Goal: Information Seeking & Learning: Understand process/instructions

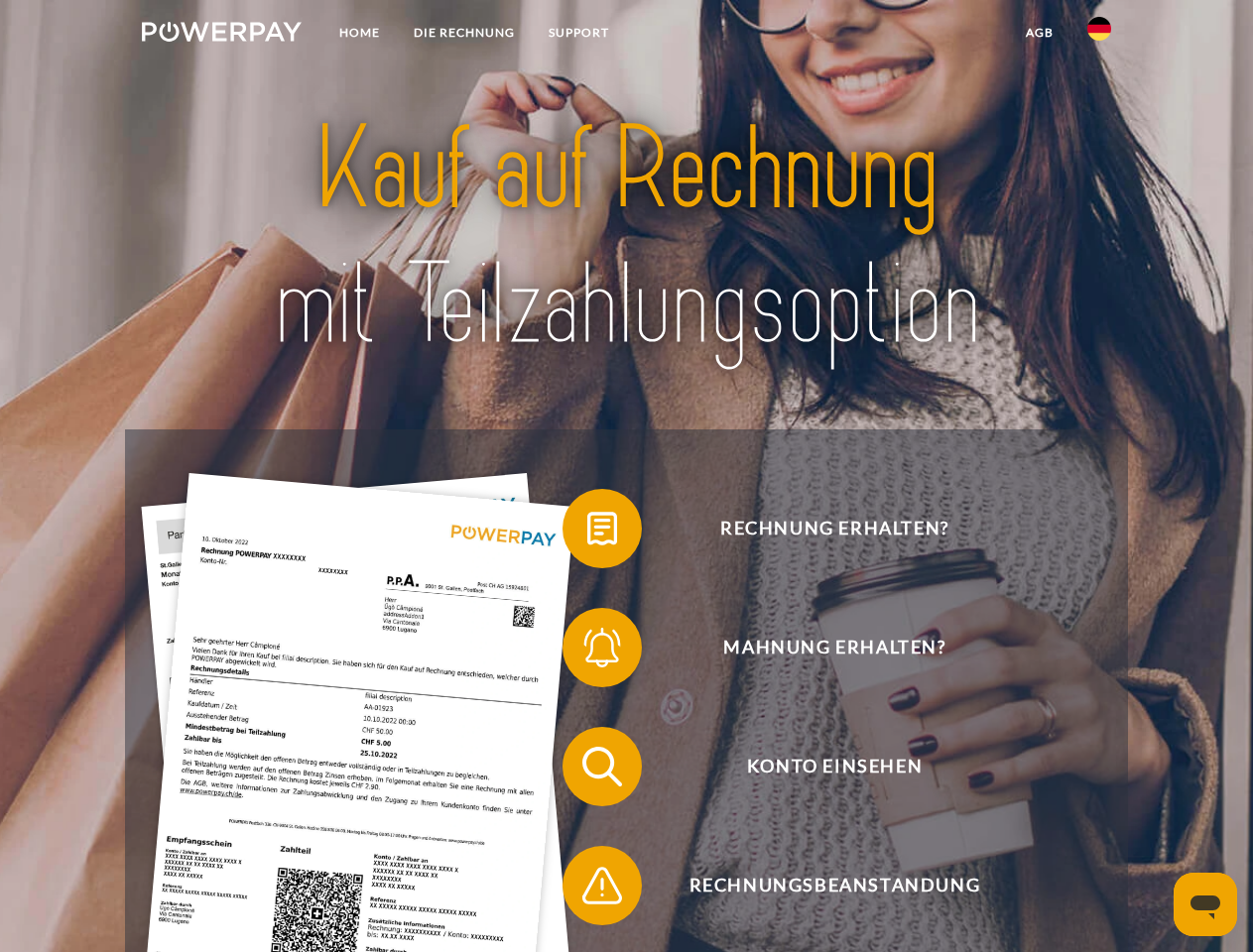
click at [221, 35] on img at bounding box center [221, 32] width 159 height 20
click at [1099, 35] on img at bounding box center [1099, 29] width 24 height 24
click at [1039, 33] on link "agb" at bounding box center [1040, 33] width 62 height 36
click at [587, 532] on span at bounding box center [572, 529] width 100 height 100
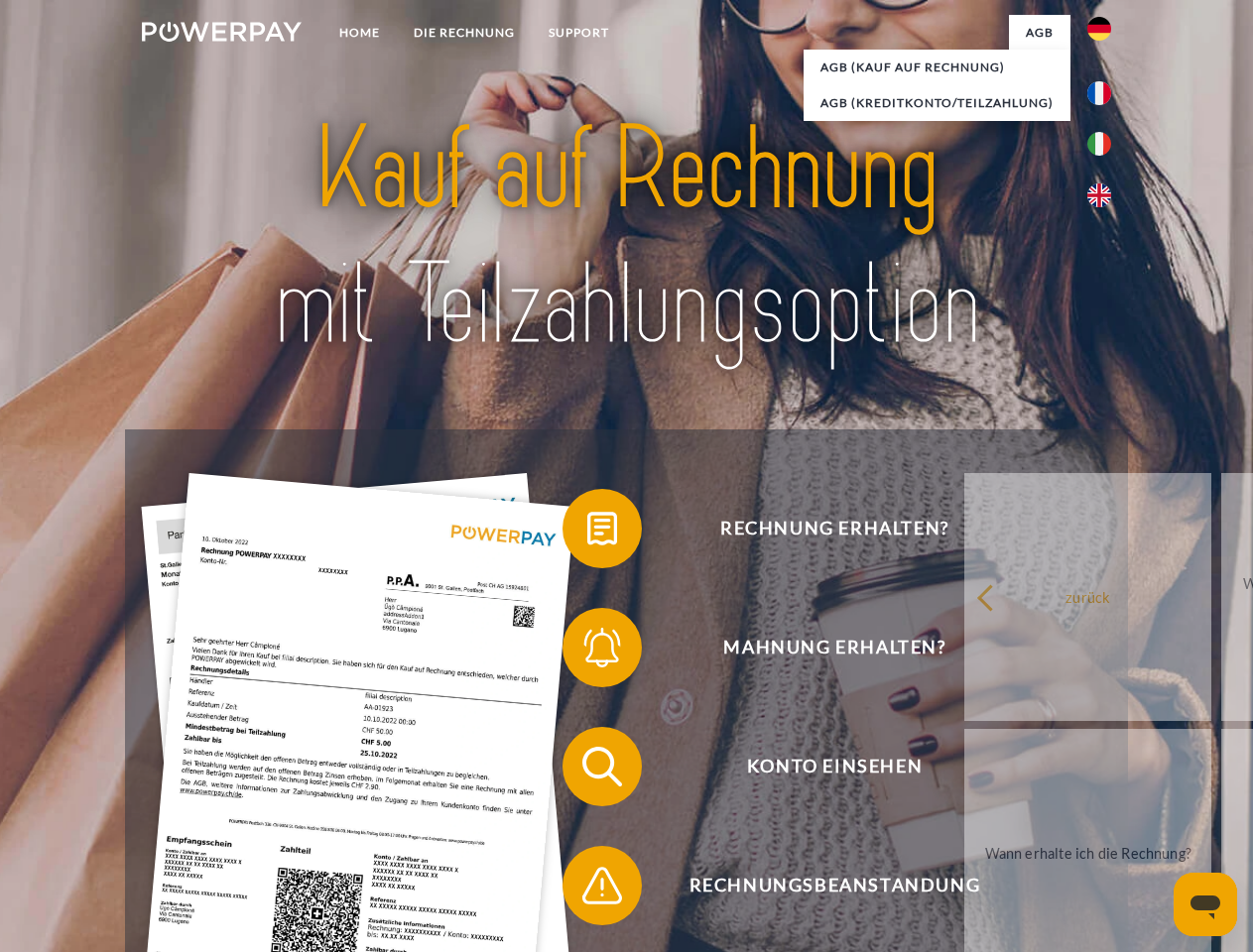
click at [587, 652] on span at bounding box center [572, 648] width 100 height 100
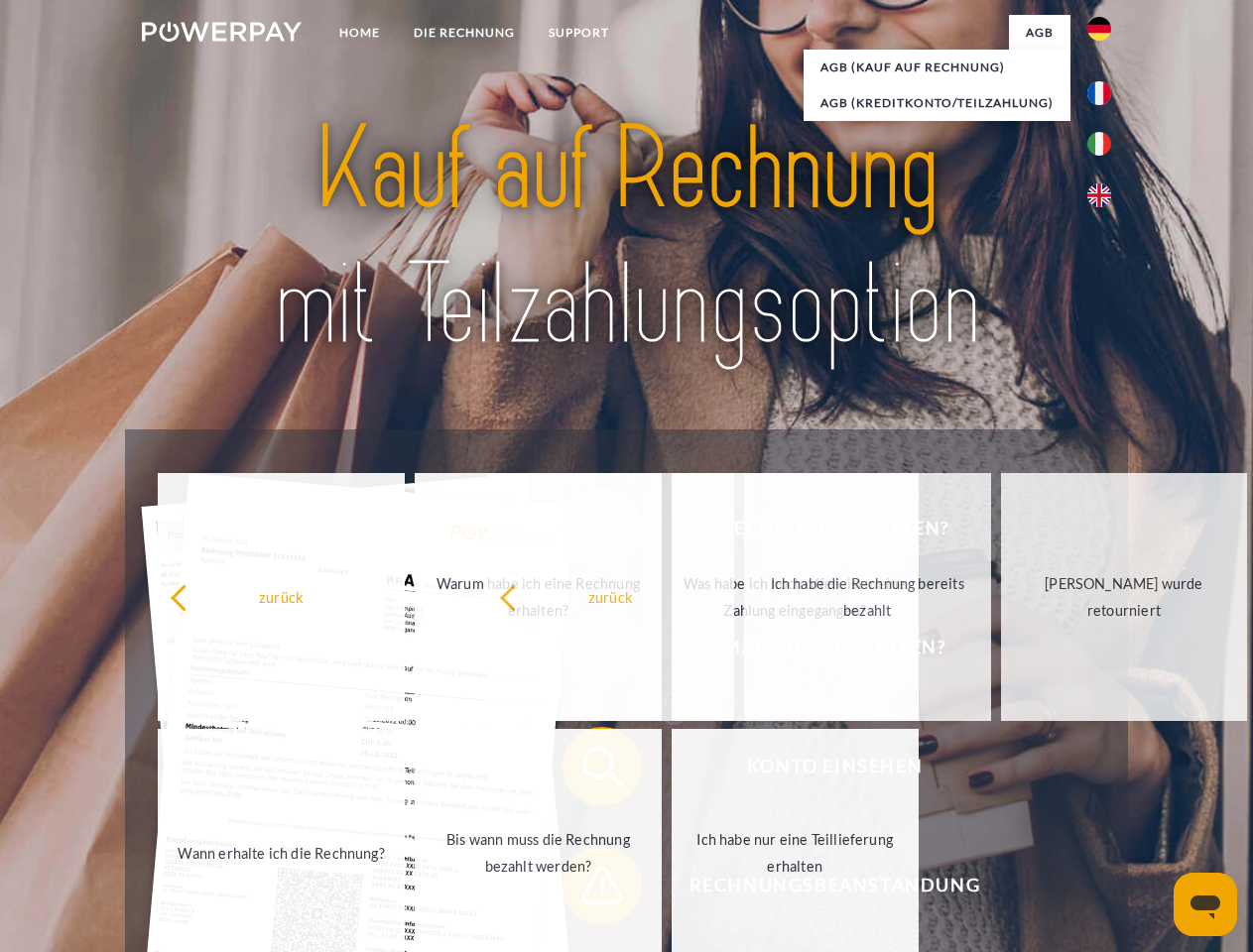
click at [587, 890] on span at bounding box center [572, 886] width 100 height 100
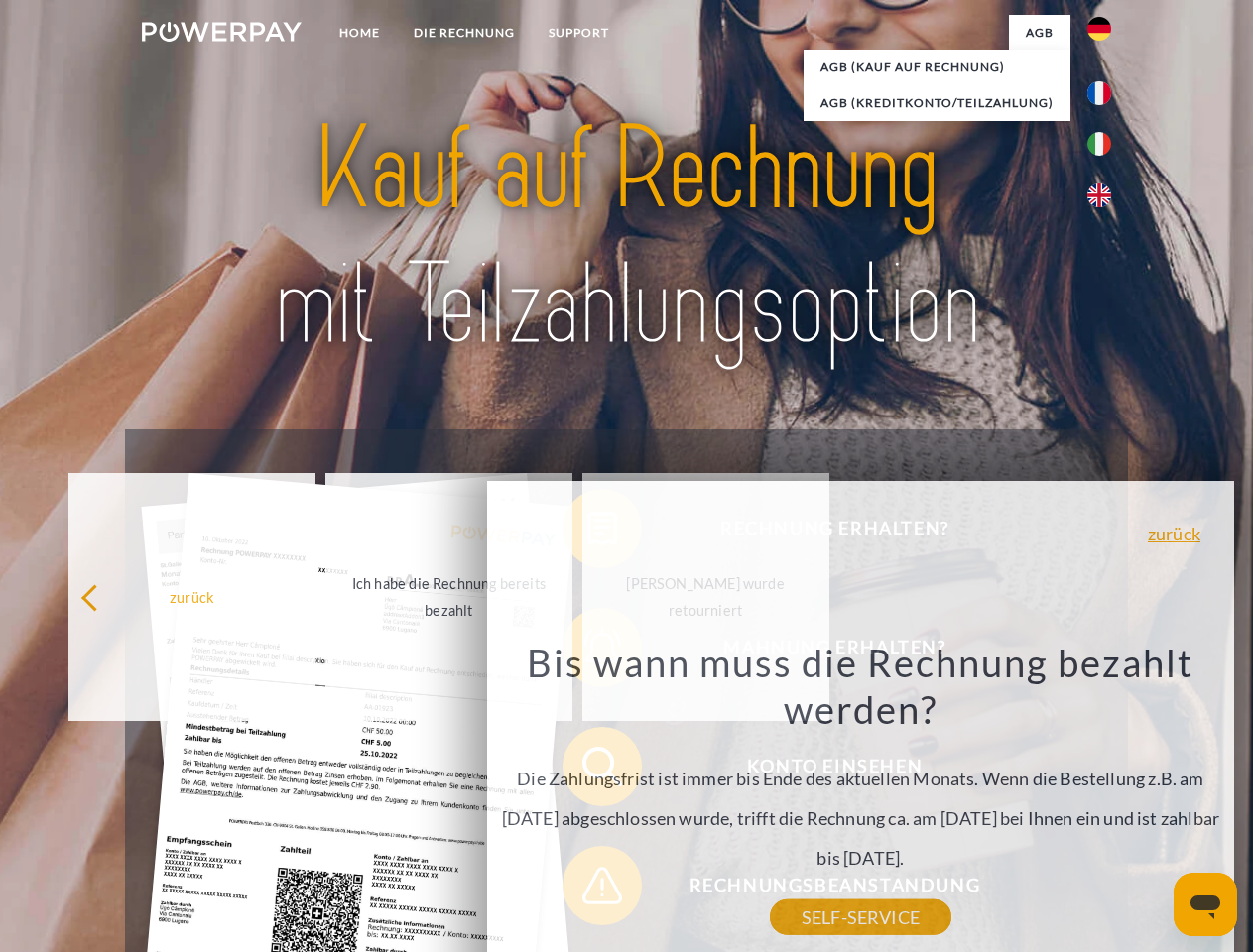
click at [1205, 905] on icon "Messaging-Fenster öffnen" at bounding box center [1205, 908] width 30 height 24
